Goal: Find contact information: Find contact information

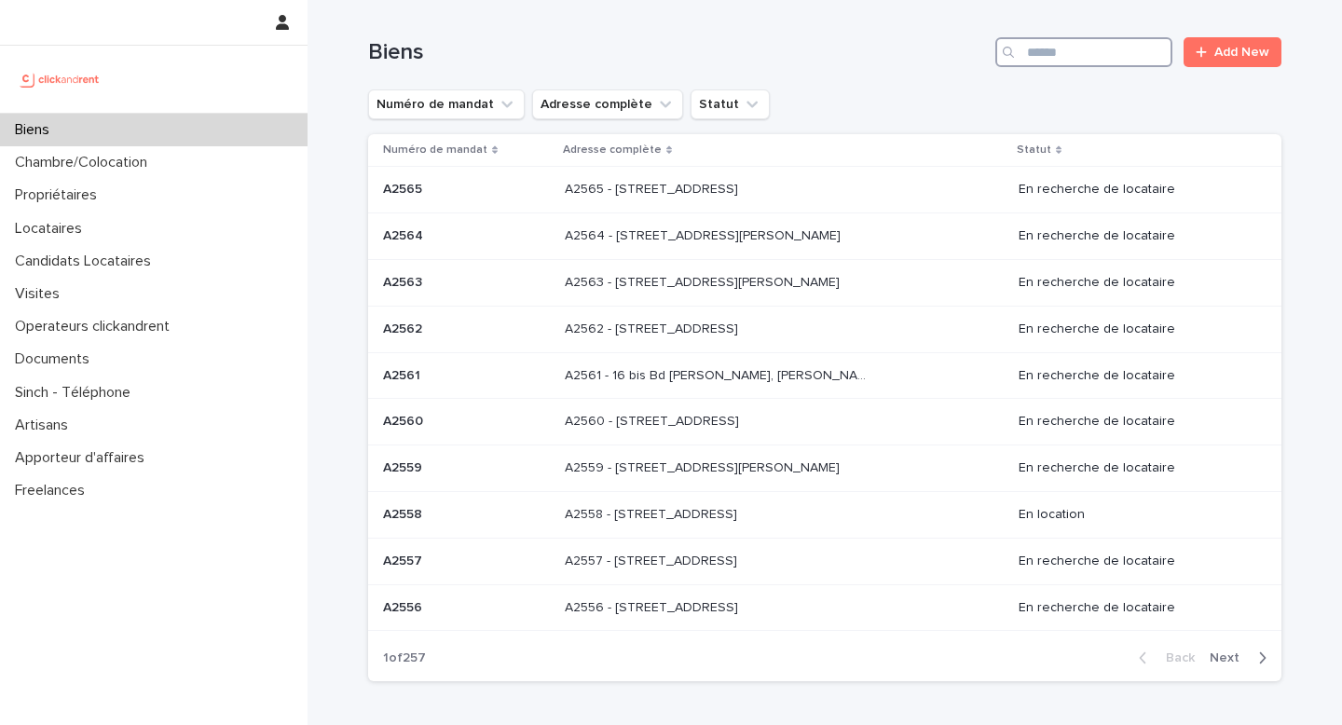
click at [1059, 53] on input "Search" at bounding box center [1083, 52] width 177 height 30
paste input "*****"
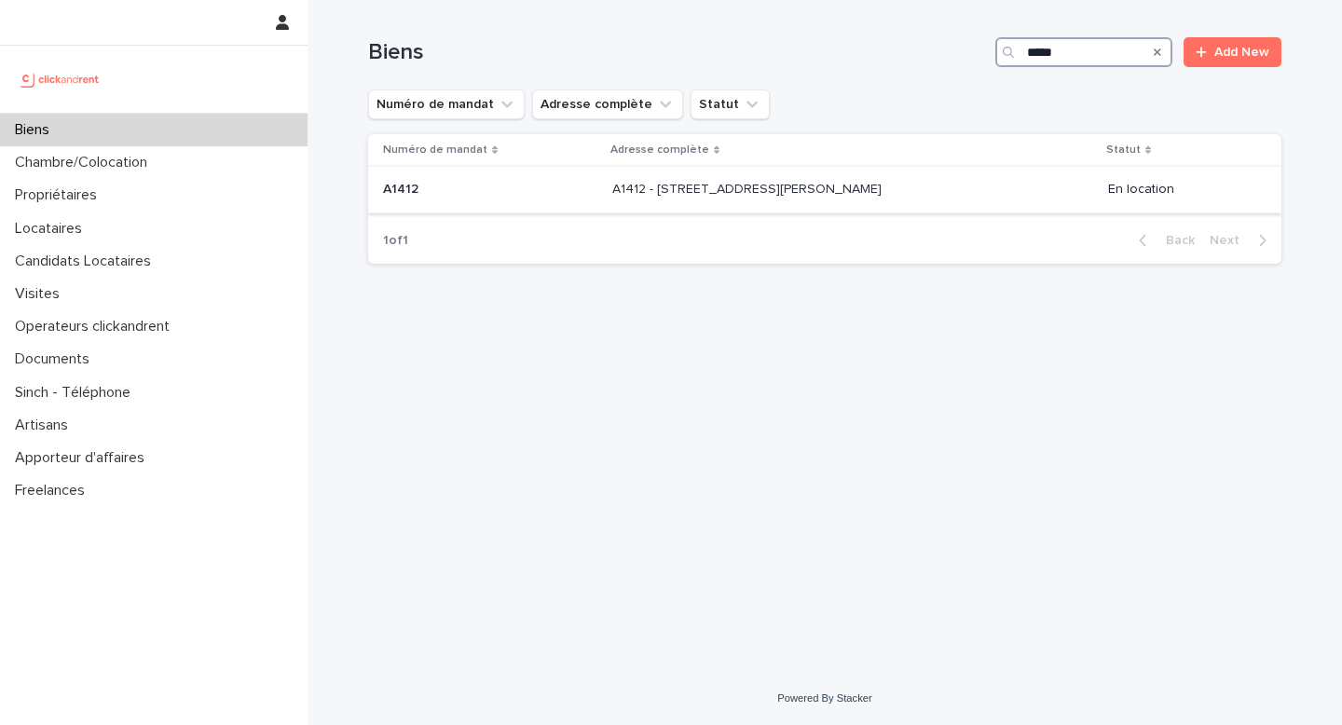
type input "*****"
click at [823, 189] on p "A1412 - [STREET_ADDRESS][PERSON_NAME]" at bounding box center [748, 188] width 273 height 20
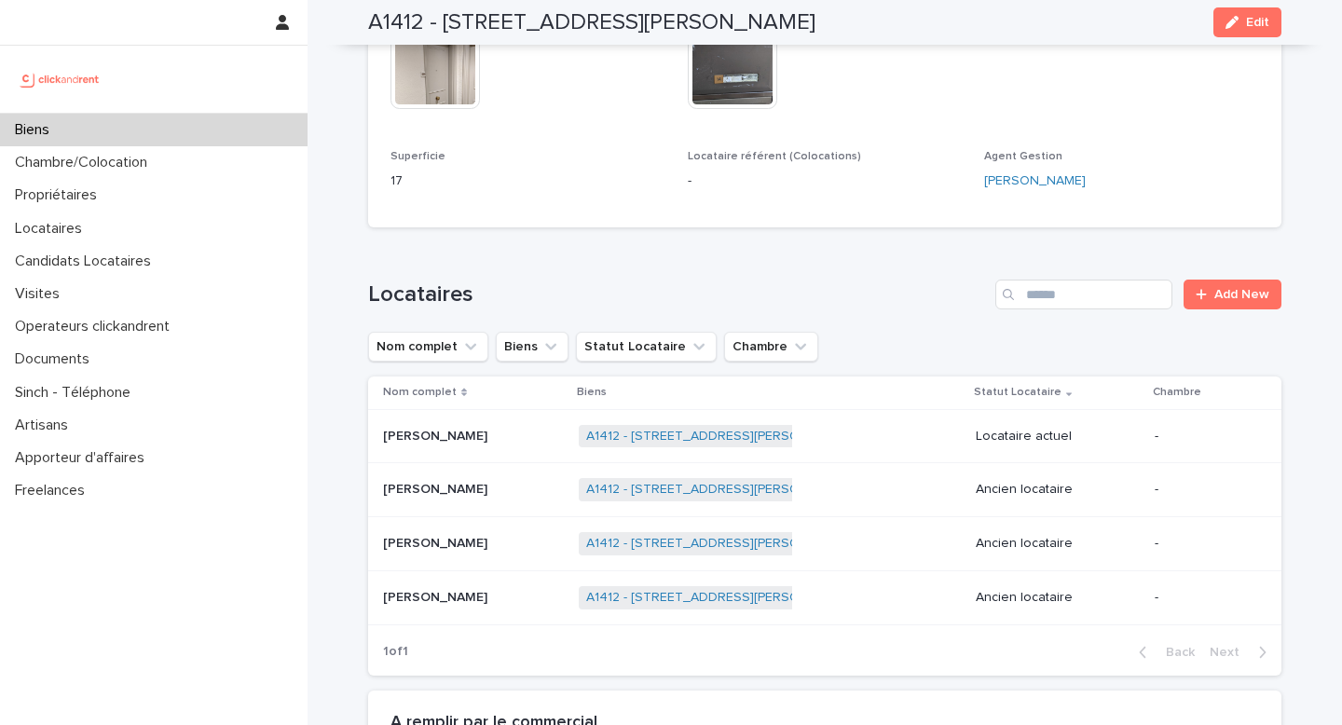
scroll to position [897, 0]
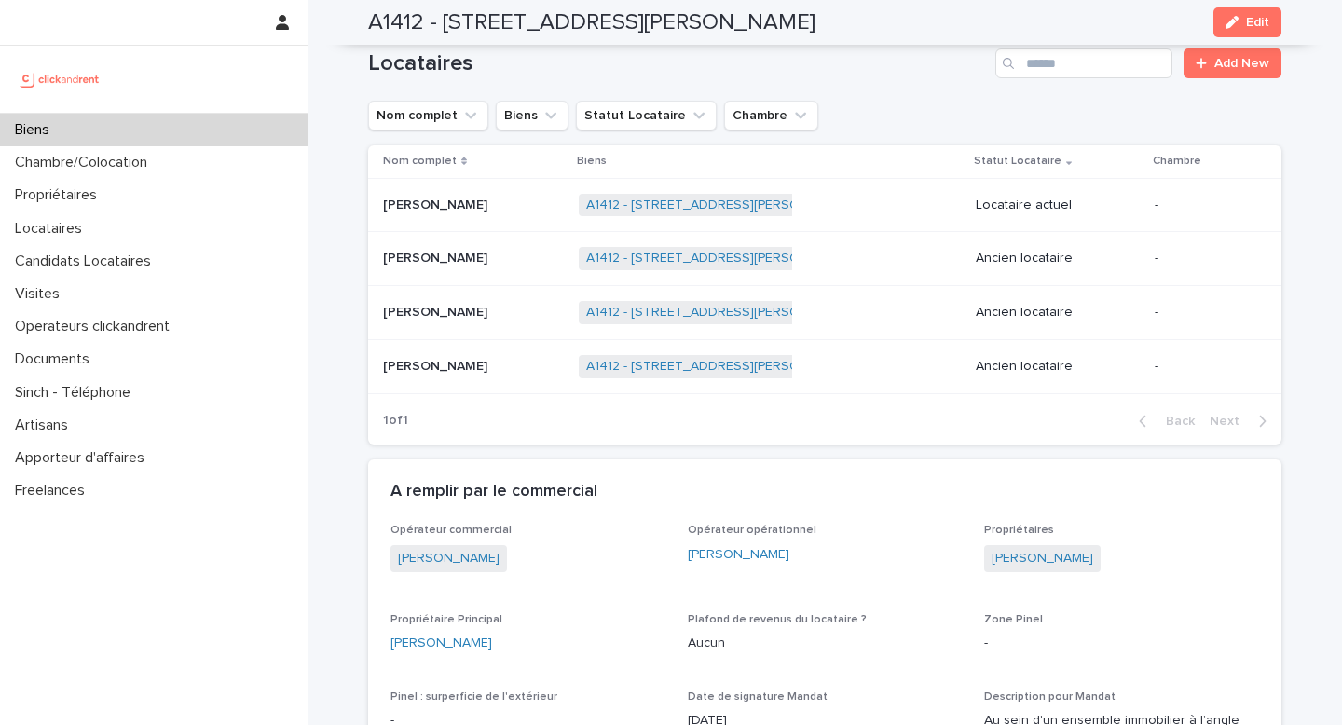
click at [872, 221] on div "A1412 - [STREET_ADDRESS][PERSON_NAME] + 0" at bounding box center [770, 205] width 382 height 38
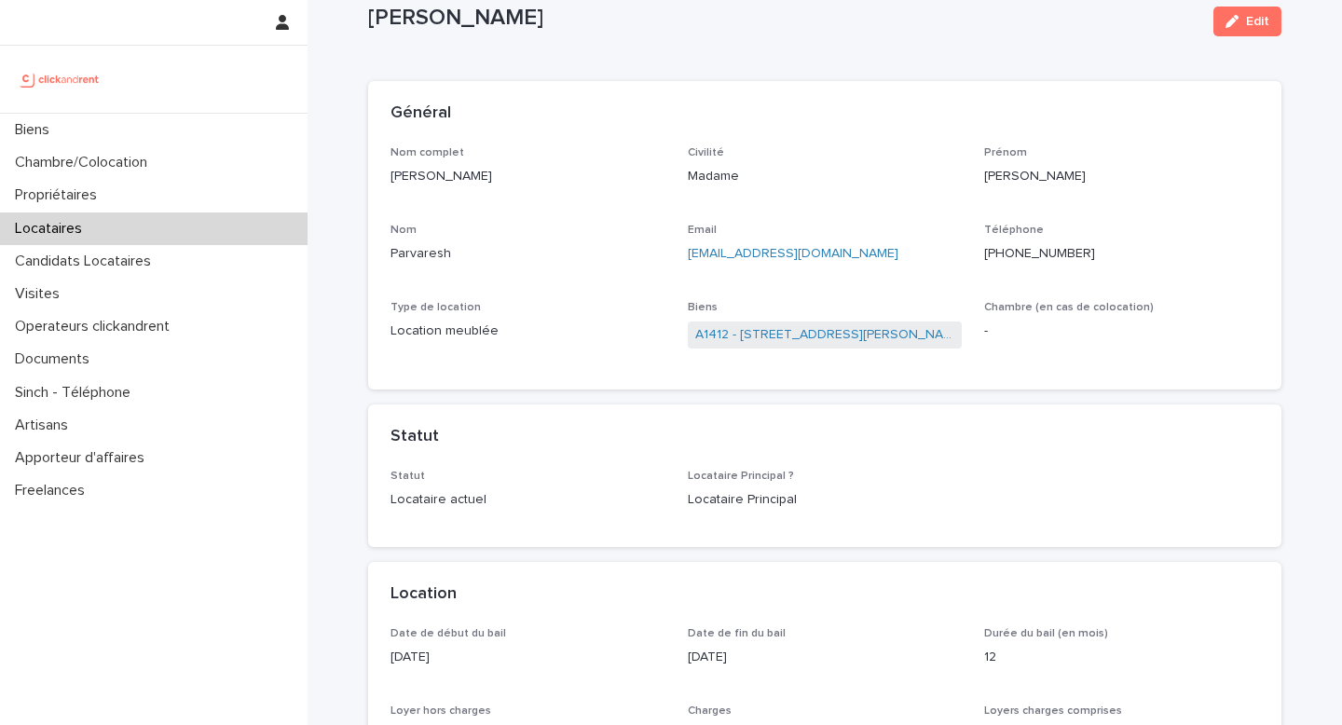
scroll to position [54, 0]
click at [499, 177] on p "[PERSON_NAME]" at bounding box center [528, 176] width 275 height 20
copy p "[PERSON_NAME]"
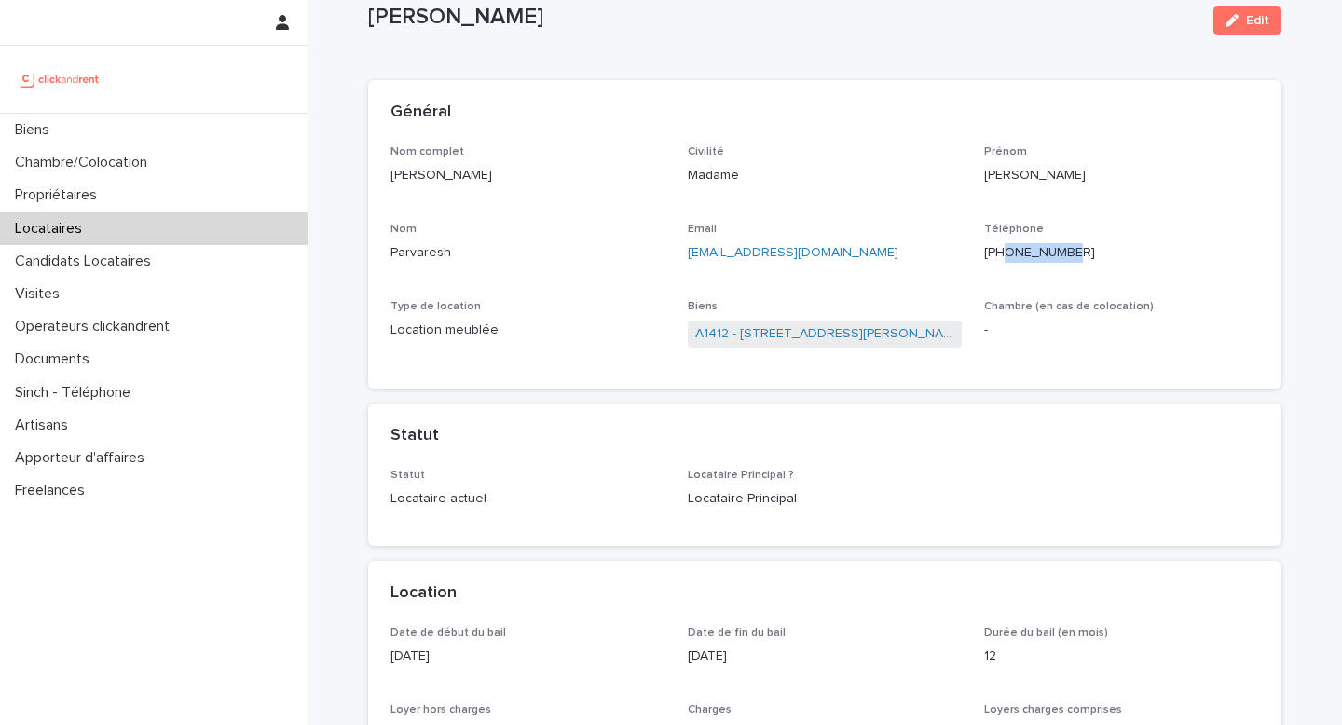
drag, startPoint x: 1096, startPoint y: 263, endPoint x: 1021, endPoint y: 252, distance: 76.3
click at [1021, 252] on div "Téléphone [PHONE_NUMBER]" at bounding box center [1121, 250] width 275 height 55
copy ringoverc2c-number-84e06f14122c "624076408"
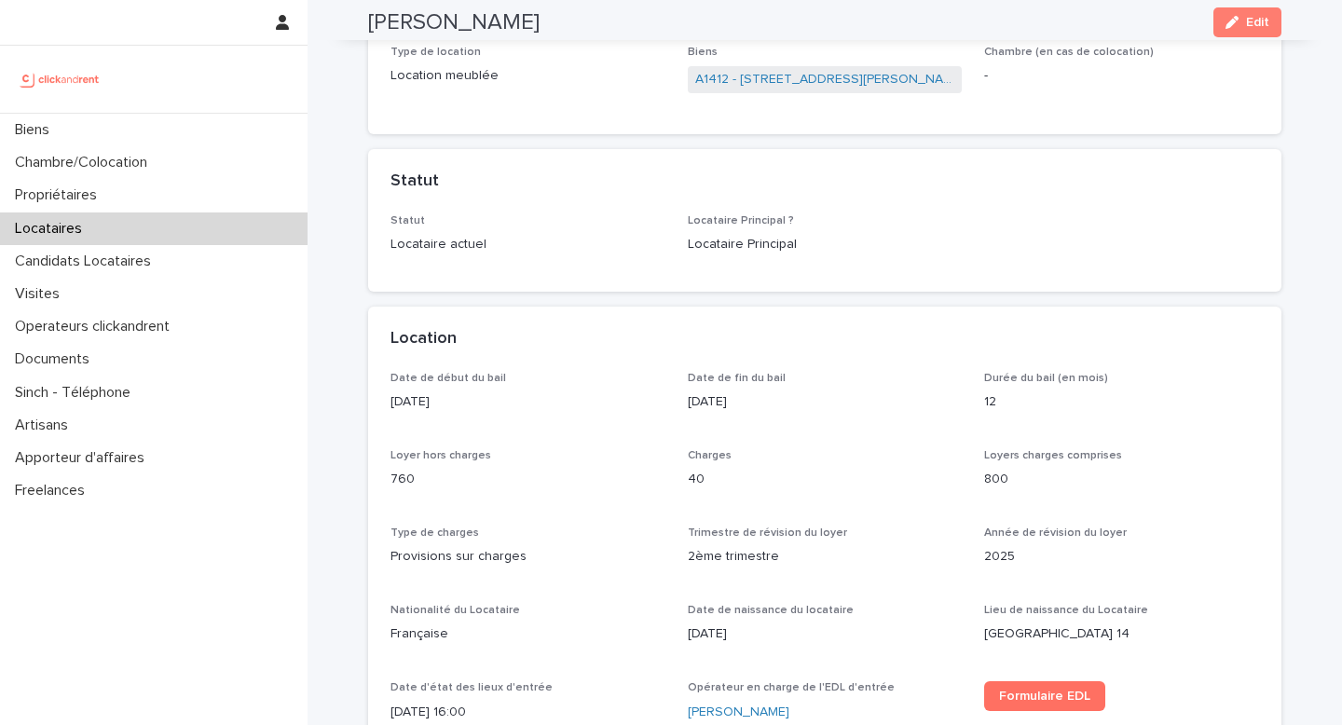
scroll to position [0, 0]
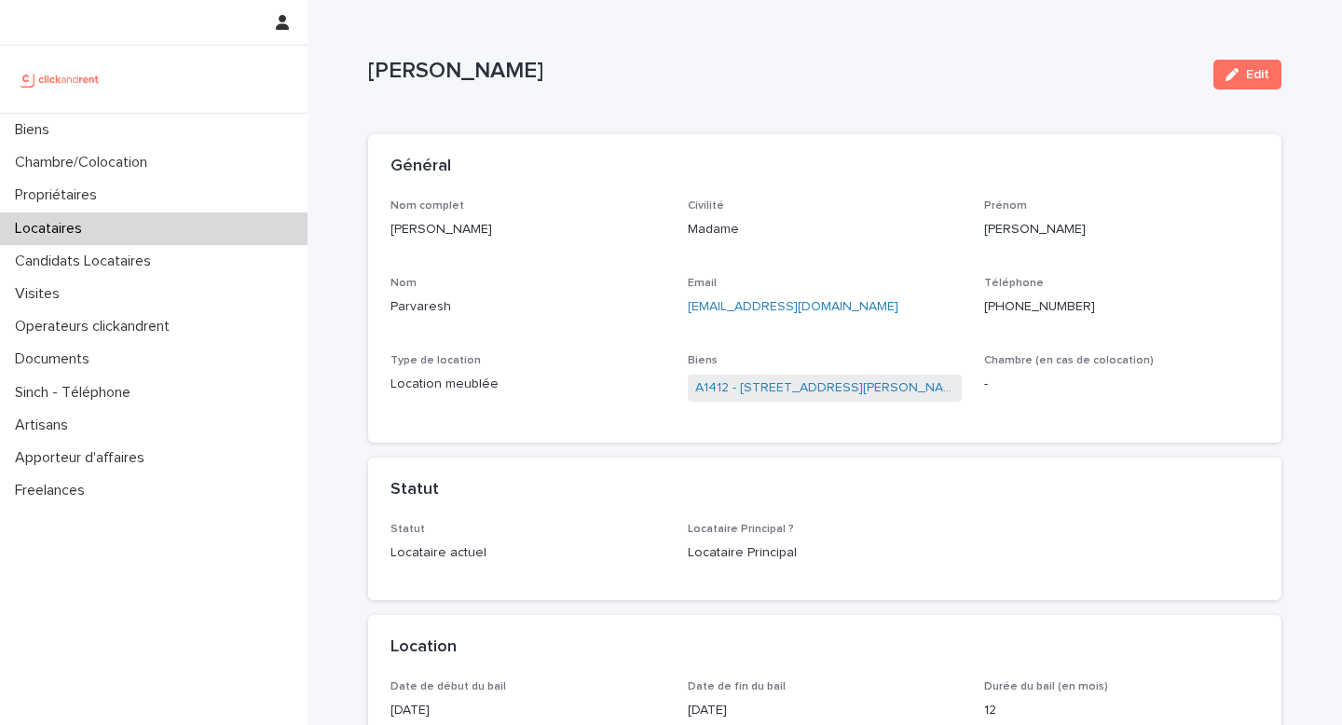
click at [878, 292] on div "Email [EMAIL_ADDRESS][DOMAIN_NAME]" at bounding box center [825, 304] width 275 height 55
click at [878, 308] on p "[EMAIL_ADDRESS][DOMAIN_NAME]" at bounding box center [825, 307] width 275 height 20
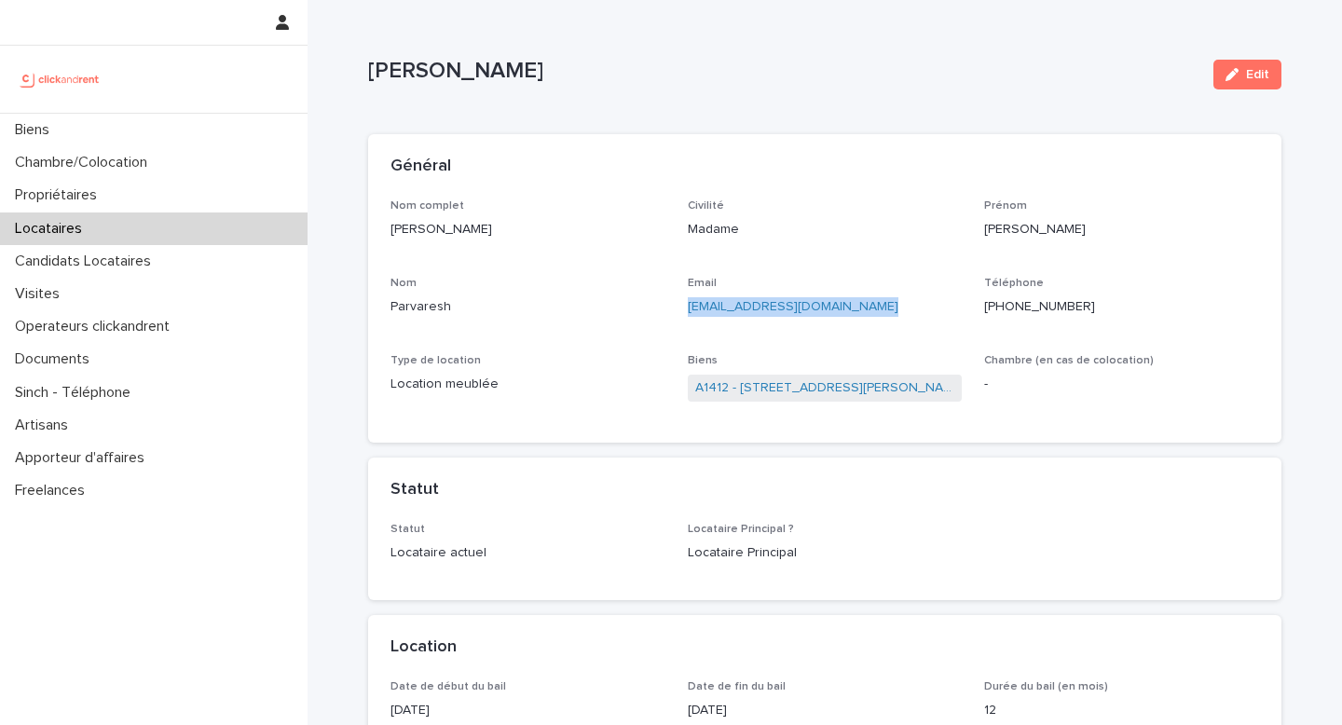
click at [878, 308] on p "[EMAIL_ADDRESS][DOMAIN_NAME]" at bounding box center [825, 307] width 275 height 20
copy link "[EMAIL_ADDRESS][DOMAIN_NAME]"
